Goal: Task Accomplishment & Management: Manage account settings

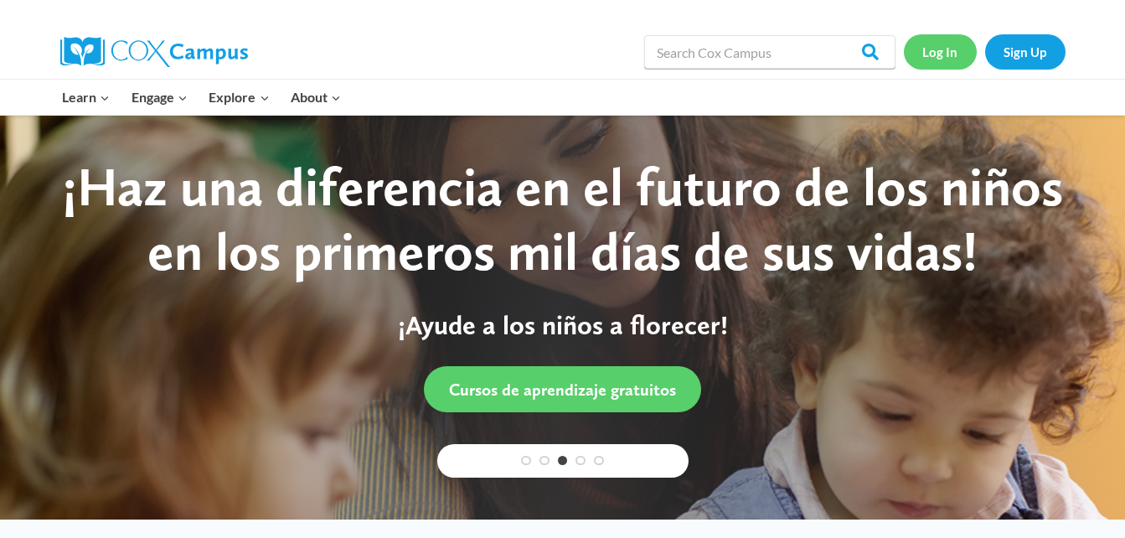
click at [936, 49] on link "Log In" at bounding box center [940, 51] width 73 height 34
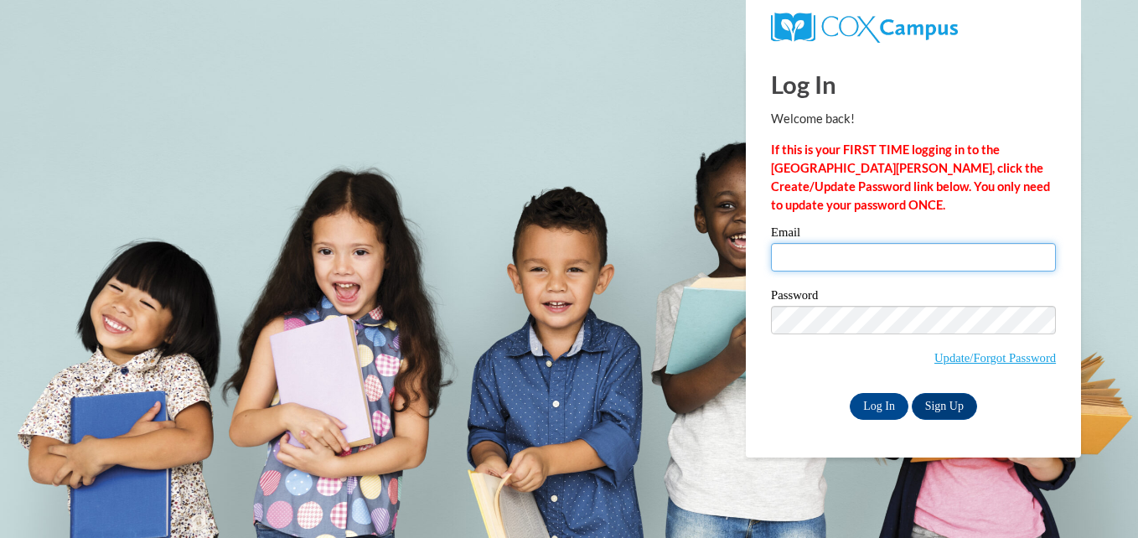
click at [873, 261] on input "Email" at bounding box center [913, 257] width 285 height 28
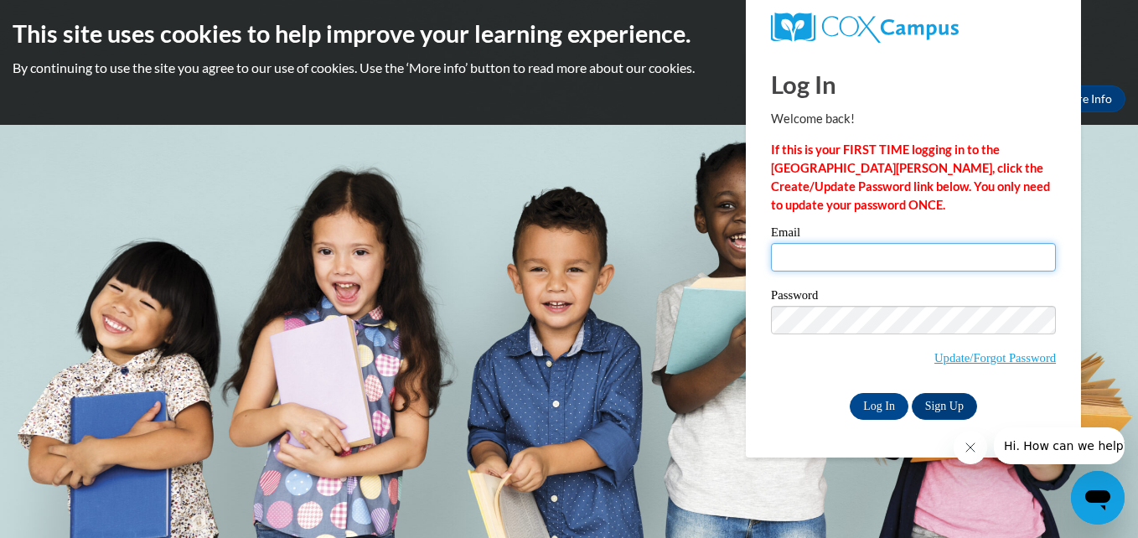
type input "[EMAIL_ADDRESS][DOMAIN_NAME]"
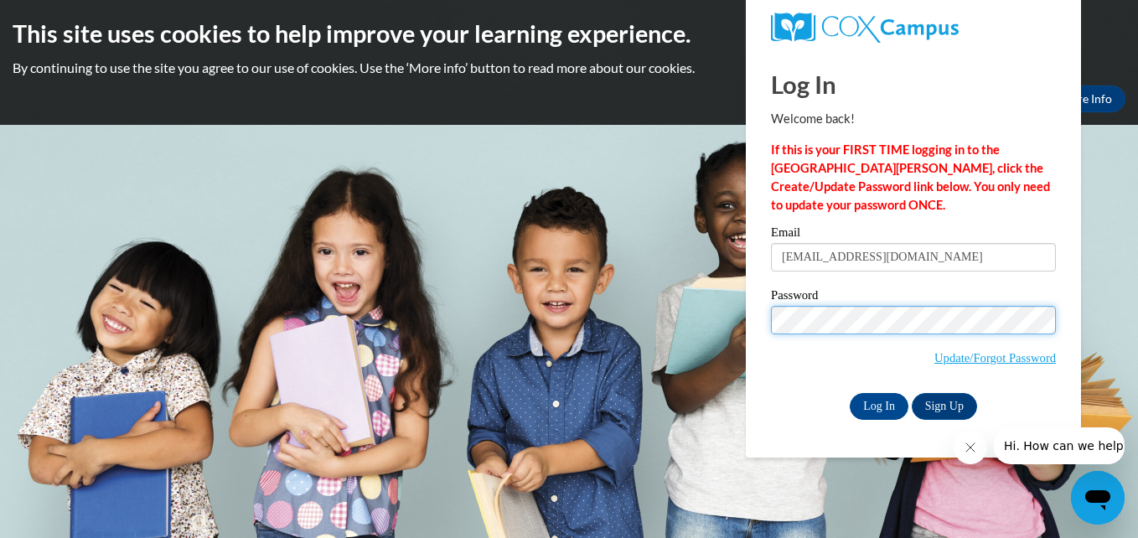
click at [849, 393] on input "Log In" at bounding box center [878, 406] width 59 height 27
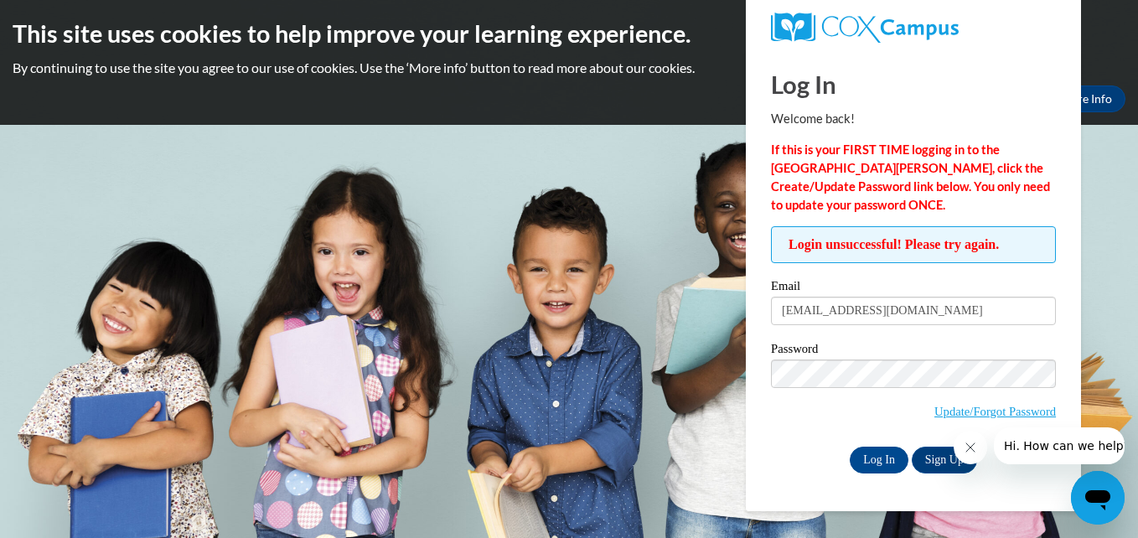
click at [869, 386] on span "Update/Forgot Password" at bounding box center [913, 394] width 285 height 70
click at [849, 446] on input "Log In" at bounding box center [878, 459] width 59 height 27
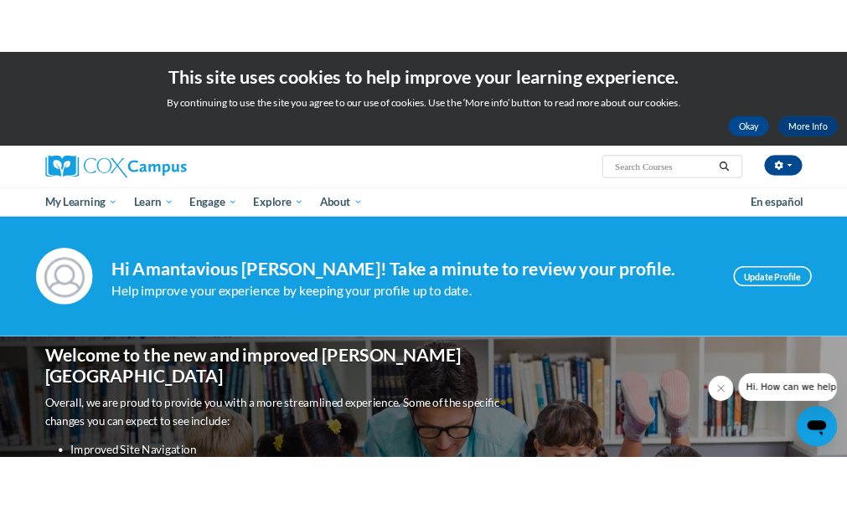
scroll to position [1783, 0]
